Goal: Information Seeking & Learning: Check status

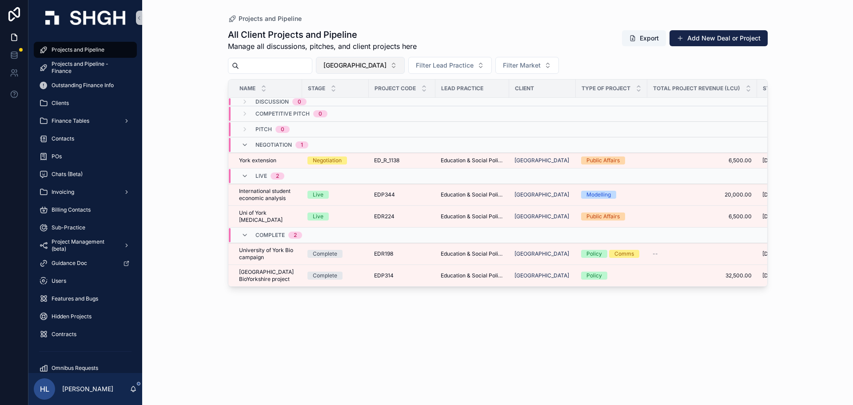
click at [362, 64] on span "[GEOGRAPHIC_DATA]" at bounding box center [354, 65] width 63 height 9
type input "****"
click at [372, 99] on div "Uber" at bounding box center [377, 101] width 107 height 14
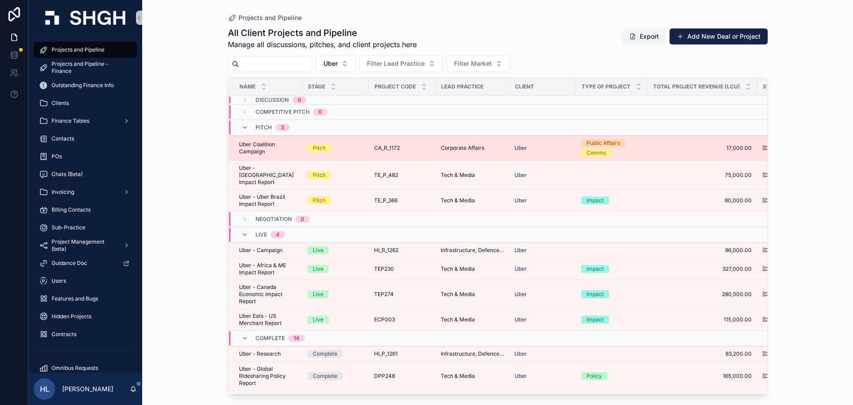
click at [351, 145] on div "Pitch" at bounding box center [335, 148] width 56 height 8
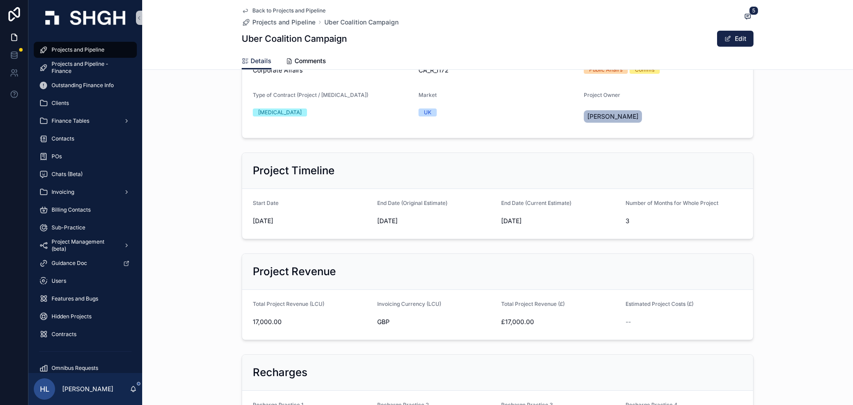
scroll to position [133, 0]
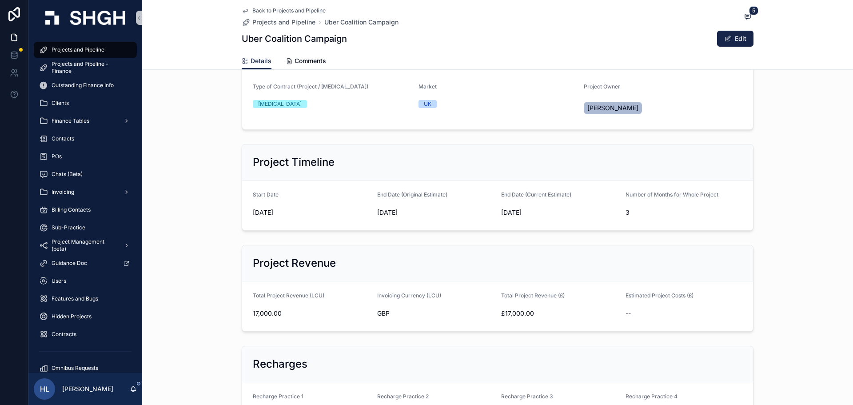
click at [242, 11] on icon "scrollable content" at bounding box center [245, 10] width 7 height 7
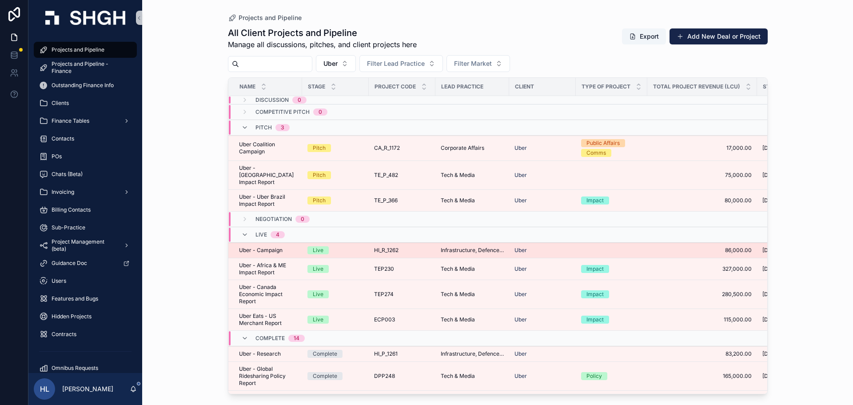
click at [345, 246] on div "Live" at bounding box center [335, 250] width 56 height 8
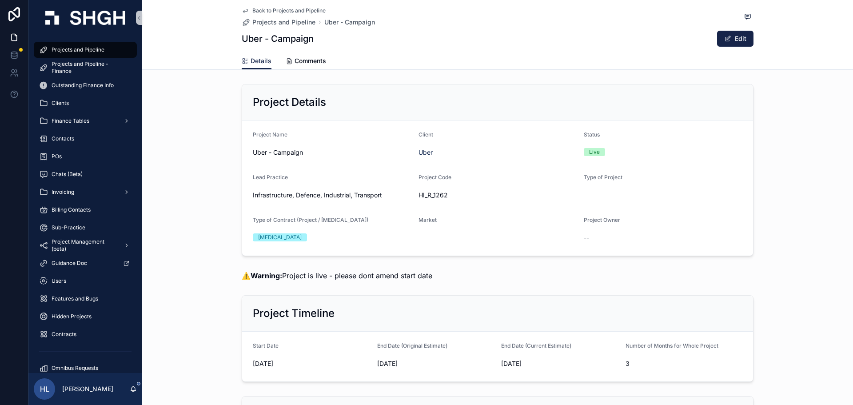
click at [242, 10] on icon "scrollable content" at bounding box center [245, 10] width 7 height 7
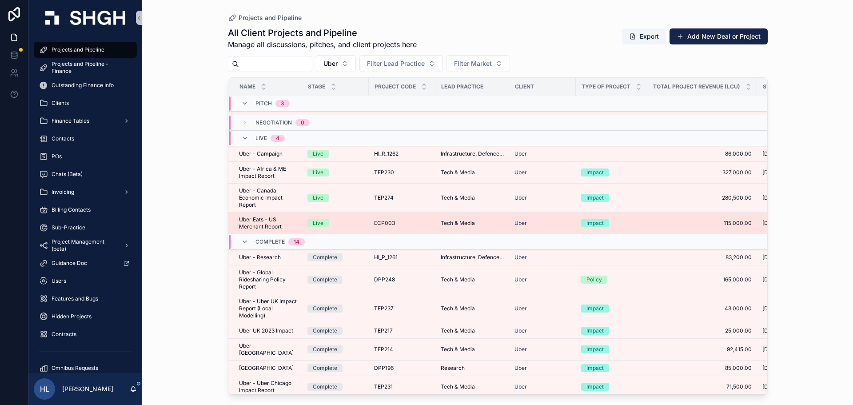
scroll to position [106, 0]
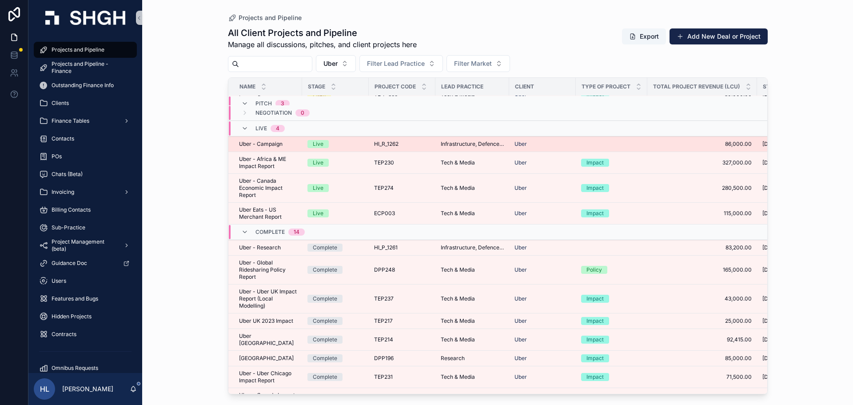
click at [346, 140] on div "Live" at bounding box center [335, 144] width 56 height 8
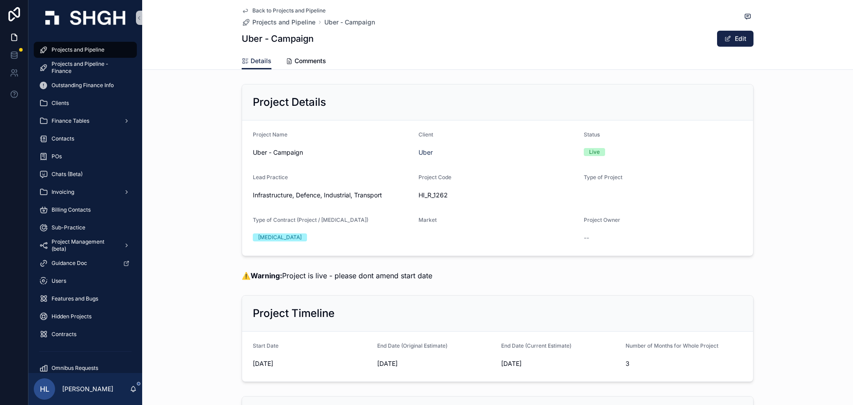
click at [243, 11] on icon "scrollable content" at bounding box center [245, 11] width 4 height 4
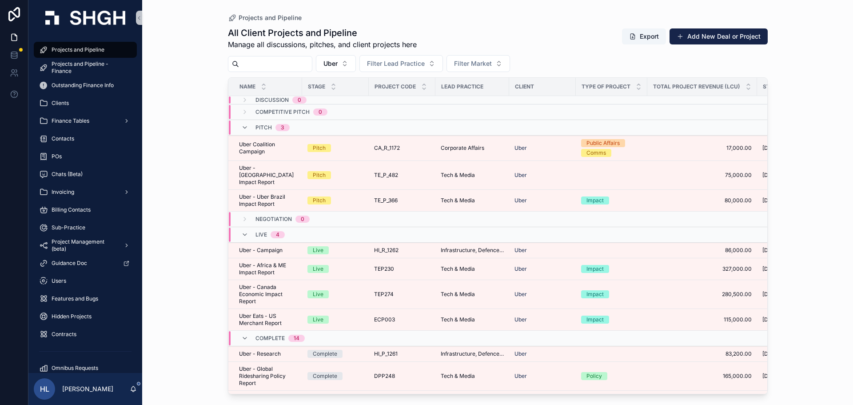
click at [293, 59] on input "scrollable content" at bounding box center [275, 64] width 73 height 12
type input "**"
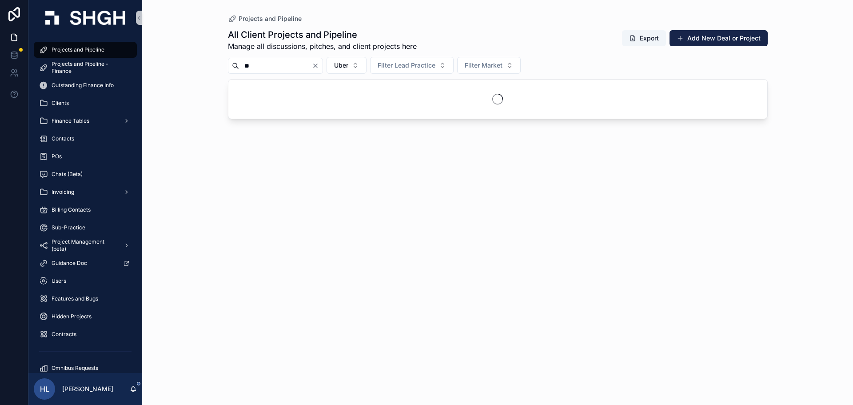
drag, startPoint x: 298, startPoint y: 65, endPoint x: 230, endPoint y: 56, distance: 69.0
click at [228, 56] on div "All Client Projects and Pipeline Manage all discussions, pitches, and client pr…" at bounding box center [498, 208] width 540 height 371
click at [337, 67] on span "Uber" at bounding box center [330, 65] width 14 height 9
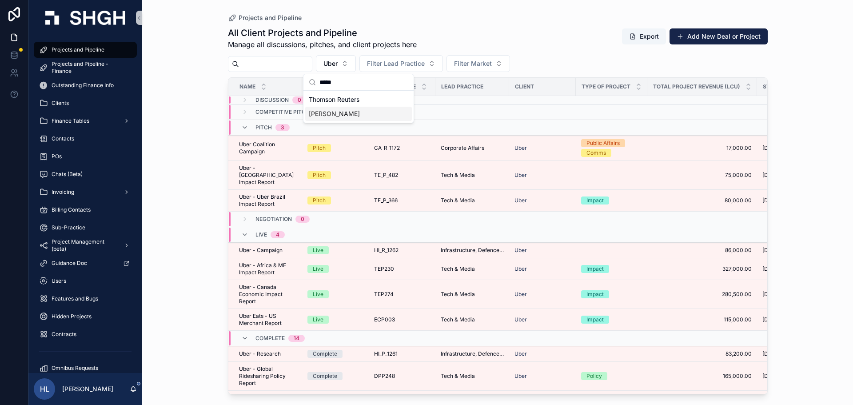
type input "*****"
click at [346, 116] on span "[PERSON_NAME]" at bounding box center [334, 113] width 51 height 9
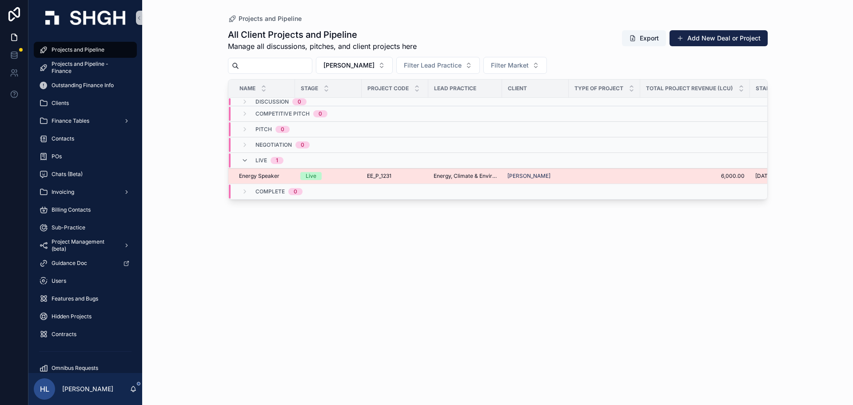
click at [394, 175] on div "EE_P_1231 EE_P_1231" at bounding box center [395, 175] width 56 height 7
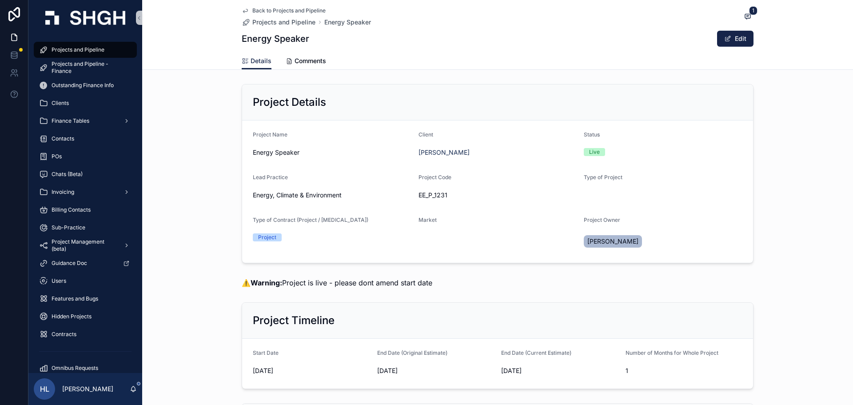
click at [242, 13] on icon "scrollable content" at bounding box center [245, 10] width 7 height 7
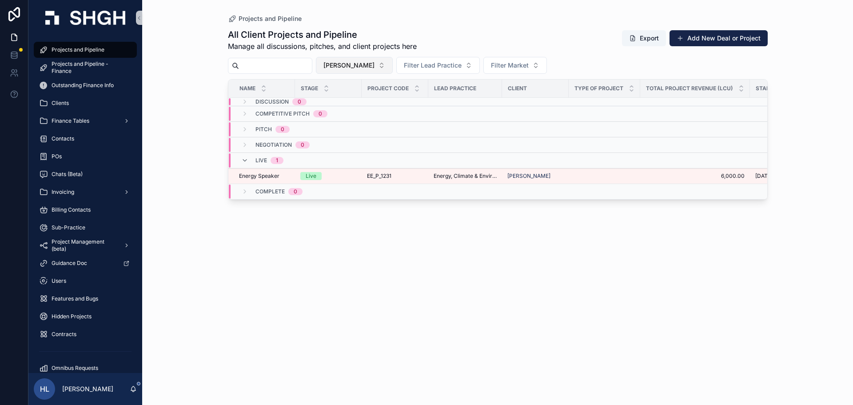
click at [386, 67] on button "[PERSON_NAME]" at bounding box center [354, 65] width 77 height 17
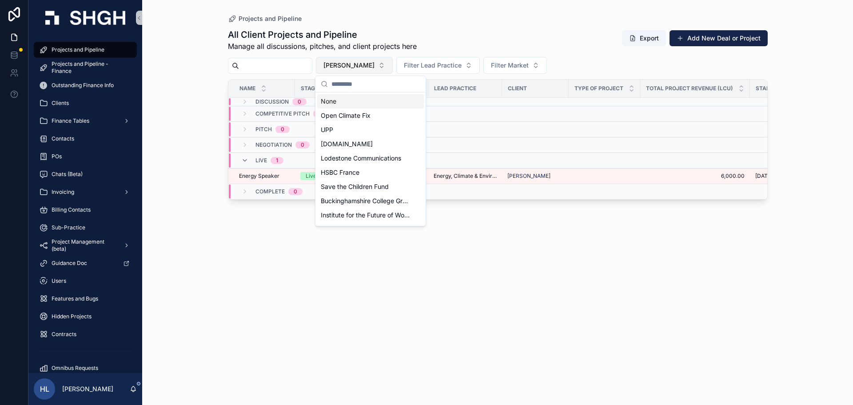
click at [373, 64] on span "[PERSON_NAME]" at bounding box center [348, 65] width 51 height 9
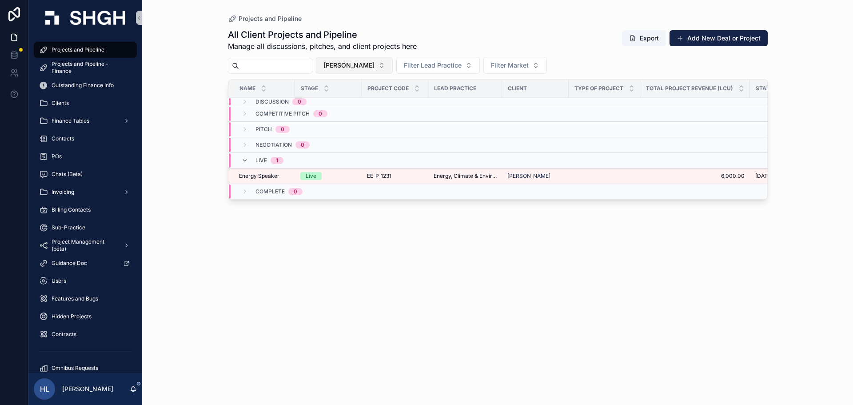
click at [374, 63] on span "[PERSON_NAME]" at bounding box center [348, 65] width 51 height 9
type input "******"
click at [367, 114] on div "Britain Remade" at bounding box center [370, 115] width 107 height 14
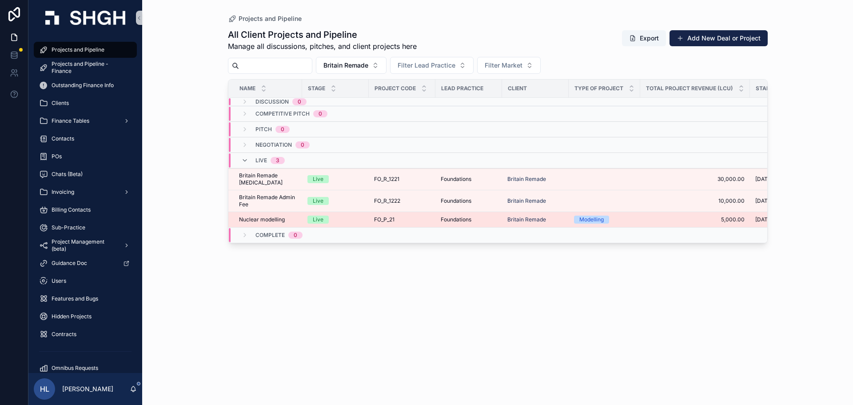
click at [366, 219] on td "Live" at bounding box center [335, 220] width 67 height 16
click at [386, 223] on td "FO_P_21 FO_P_21" at bounding box center [402, 220] width 67 height 16
click at [389, 221] on span "FO_P_21" at bounding box center [384, 219] width 20 height 7
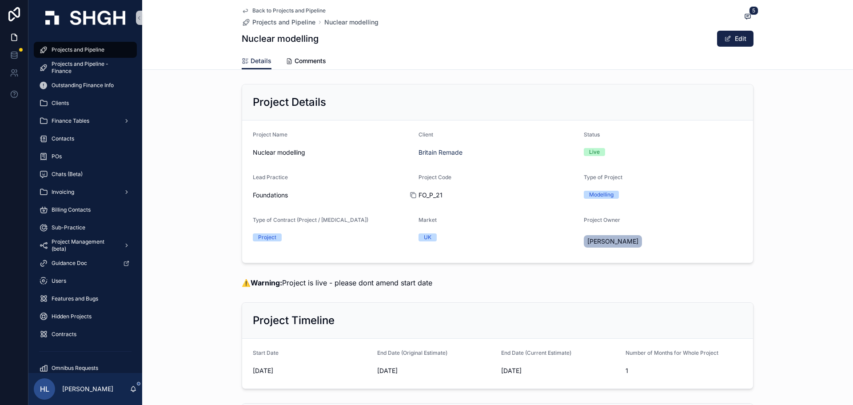
click at [409, 195] on icon "scrollable content" at bounding box center [412, 194] width 7 height 7
click at [418, 190] on div "FO_P_21" at bounding box center [497, 195] width 159 height 14
click at [409, 195] on icon "scrollable content" at bounding box center [412, 194] width 7 height 7
